Goal: Task Accomplishment & Management: Complete application form

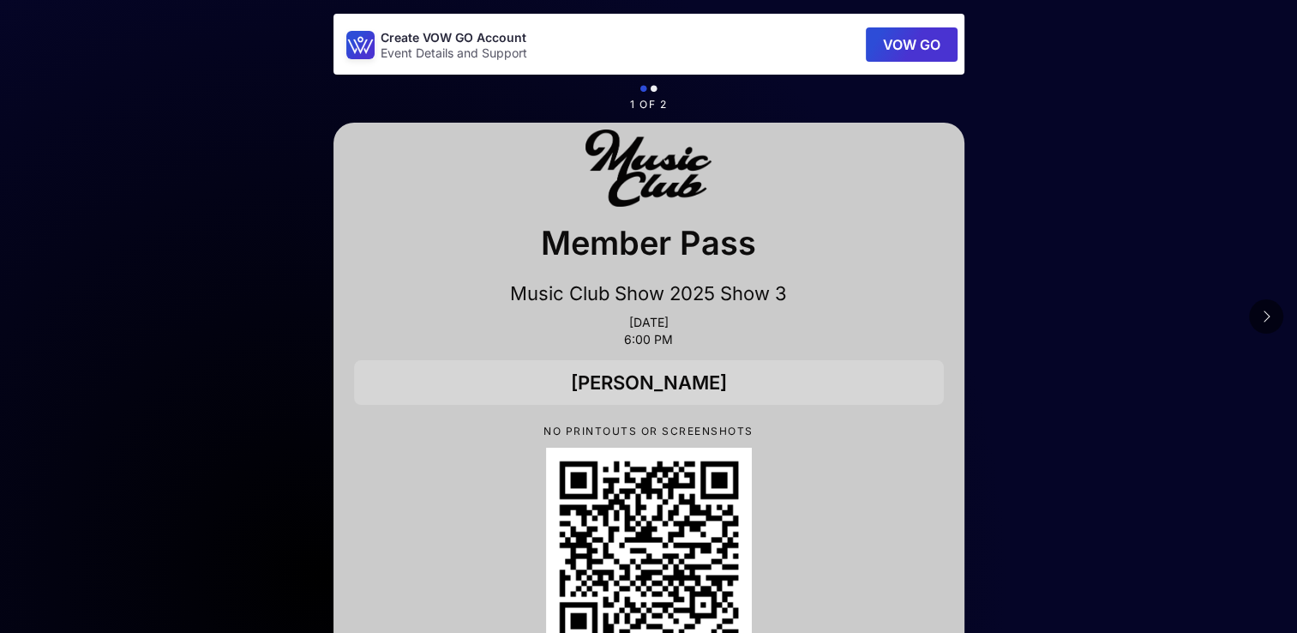
click at [1067, 248] on main "Create VOW GO Account Event Details and Support VOW GO 1 of 2 Member Pass Music…" at bounding box center [648, 405] width 1297 height 811
click at [858, 495] on div at bounding box center [649, 550] width 590 height 206
click at [1083, 305] on main "Create VOW GO Account Event Details and Support VOW GO 1 of 2 Member Pass Music…" at bounding box center [648, 405] width 1297 height 811
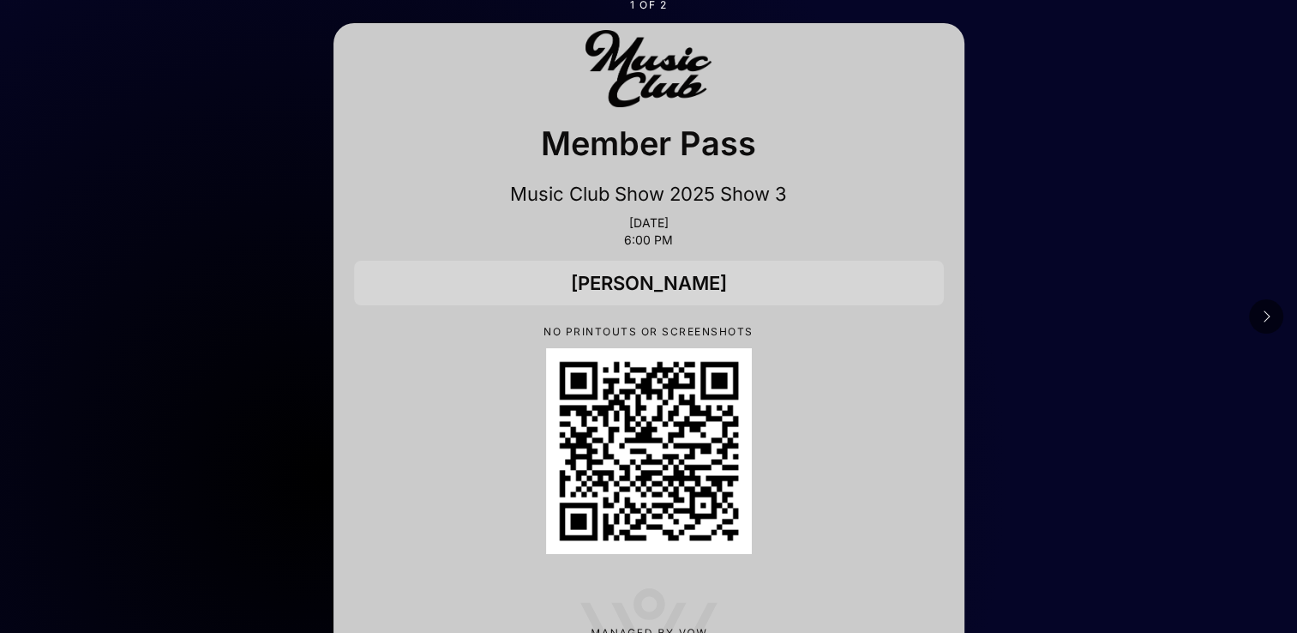
scroll to position [103, 0]
